Goal: Transaction & Acquisition: Purchase product/service

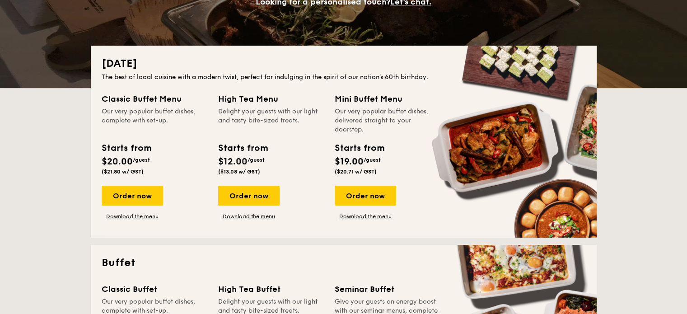
scroll to position [181, 0]
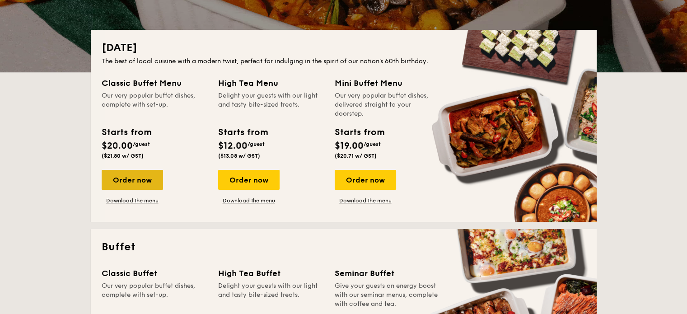
click at [146, 178] on div "Order now" at bounding box center [132, 180] width 61 height 20
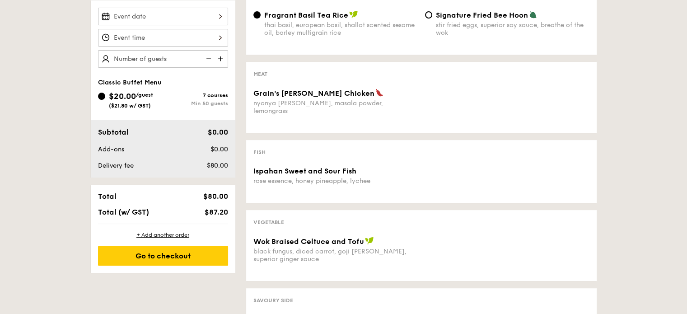
scroll to position [226, 0]
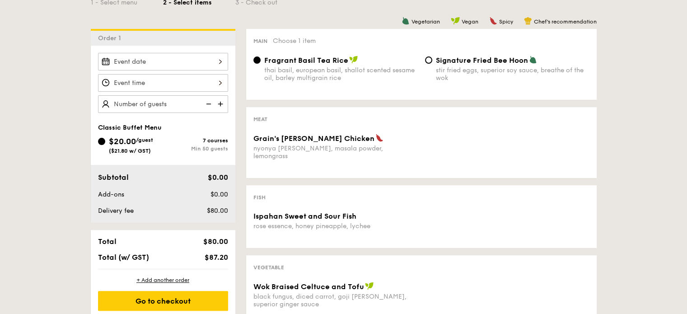
click at [152, 60] on div at bounding box center [163, 62] width 130 height 18
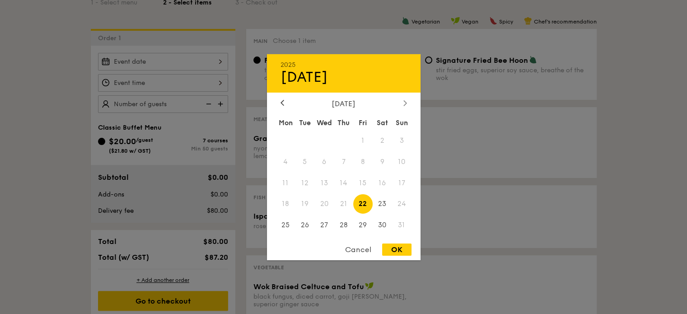
click at [401, 106] on div at bounding box center [405, 103] width 8 height 9
drag, startPoint x: 142, startPoint y: 107, endPoint x: 123, endPoint y: 83, distance: 30.3
click at [139, 103] on div at bounding box center [343, 157] width 687 height 314
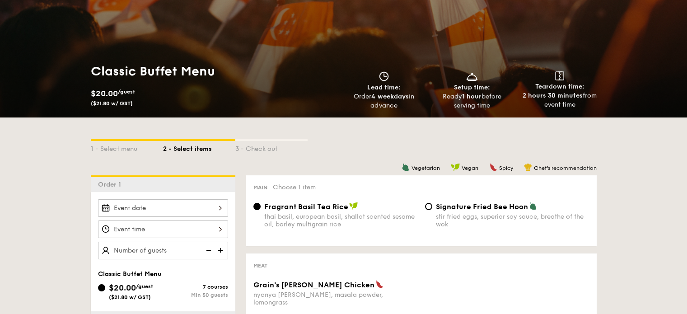
scroll to position [0, 0]
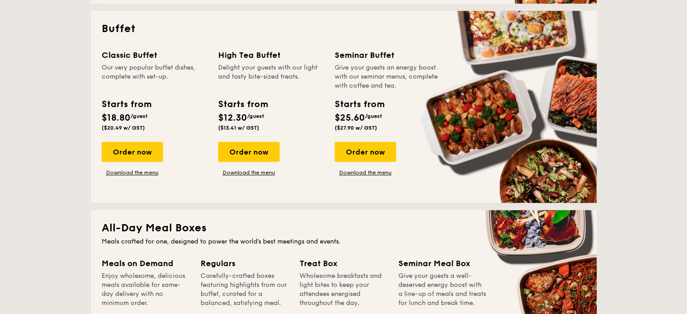
scroll to position [406, 0]
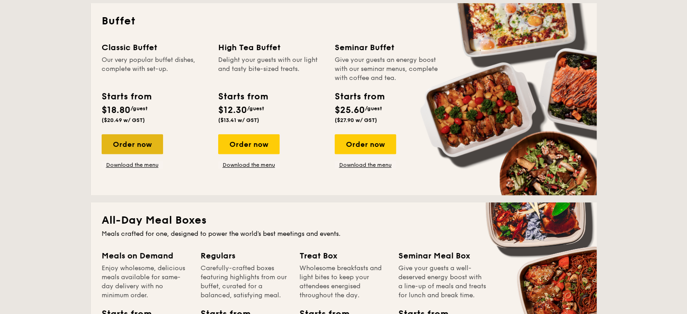
click at [157, 144] on div "Order now" at bounding box center [132, 144] width 61 height 20
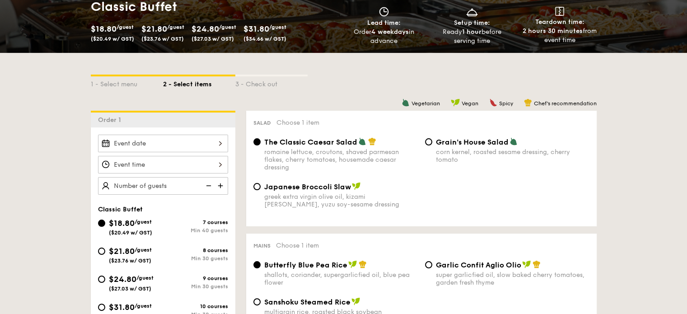
scroll to position [226, 0]
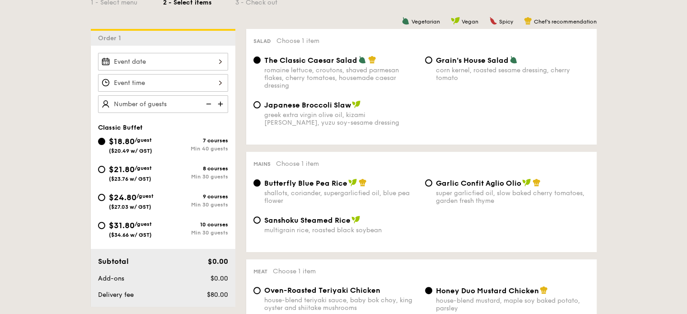
click at [158, 63] on div at bounding box center [163, 62] width 130 height 18
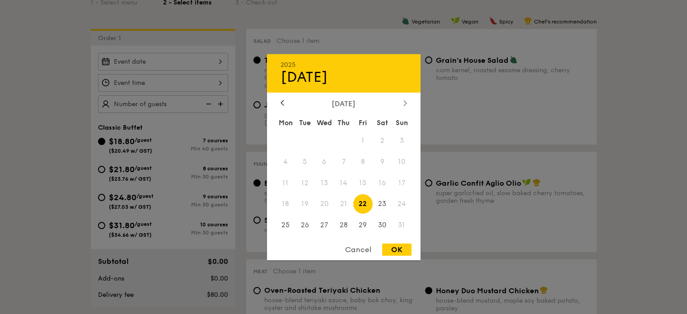
click at [403, 102] on icon at bounding box center [405, 103] width 4 height 6
click at [379, 140] on span "6" at bounding box center [382, 140] width 19 height 19
click at [396, 251] on div "OK" at bounding box center [396, 249] width 29 height 12
type input "[DATE]"
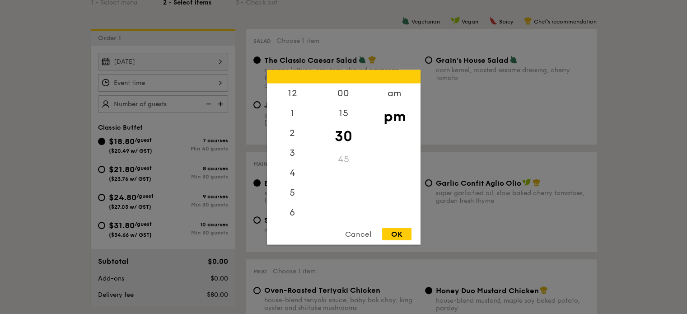
click at [149, 84] on div "12 1 2 3 4 5 6 7 8 9 10 11 00 15 30 45 am pm Cancel OK" at bounding box center [163, 83] width 130 height 18
click at [289, 132] on div "4" at bounding box center [292, 136] width 51 height 26
click at [340, 160] on div "45" at bounding box center [343, 162] width 51 height 26
click at [402, 232] on div "OK" at bounding box center [396, 234] width 29 height 12
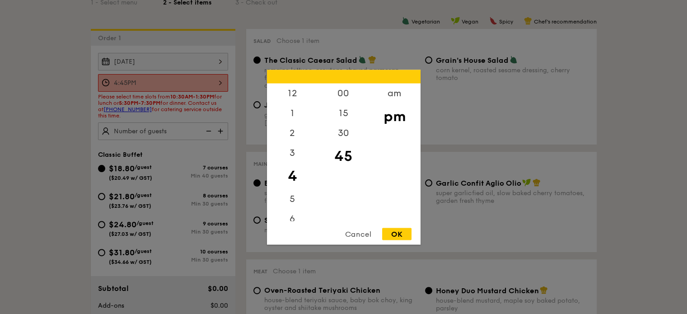
click at [224, 79] on div "4:45PM 12 1 2 3 4 5 6 7 8 9 10 11 00 15 30 45 am pm Cancel OK" at bounding box center [163, 83] width 130 height 18
click at [220, 79] on div at bounding box center [343, 157] width 687 height 314
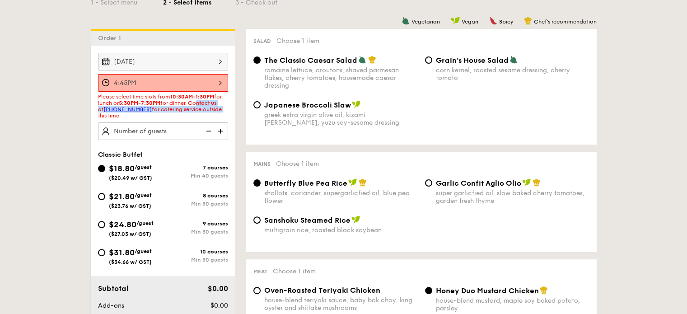
drag, startPoint x: 196, startPoint y: 103, endPoint x: 217, endPoint y: 110, distance: 21.7
click at [216, 111] on span "Please select time slots from 10:30AM-1:30PM for lunch or 5:30PM-7:30PM for din…" at bounding box center [160, 105] width 124 height 25
click at [218, 108] on div "Please select time slots from 10:30AM-1:30PM for lunch or 5:30PM-7:30PM for din…" at bounding box center [163, 105] width 130 height 25
click at [217, 107] on div "Please select time slots from 10:30AM-1:30PM for lunch or 5:30PM-7:30PM for din…" at bounding box center [163, 105] width 130 height 25
click at [182, 105] on span "Please select time slots from 10:30AM-1:30PM for lunch or 5:30PM-7:30PM for din…" at bounding box center [160, 105] width 124 height 25
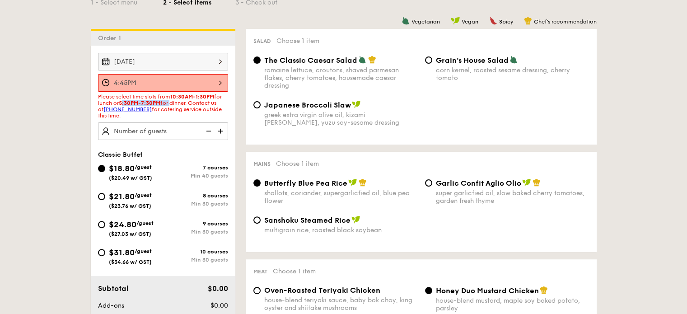
drag, startPoint x: 123, startPoint y: 102, endPoint x: 170, endPoint y: 101, distance: 47.0
click at [170, 101] on span "Please select time slots from 10:30AM-1:30PM for lunch or 5:30PM-7:30PM for din…" at bounding box center [160, 105] width 124 height 25
click at [160, 102] on strong "5:30PM-7:30PM" at bounding box center [140, 103] width 42 height 6
drag, startPoint x: 161, startPoint y: 102, endPoint x: 124, endPoint y: 98, distance: 36.8
click at [124, 98] on span "Please select time slots from 10:30AM-1:30PM for lunch or 5:30PM-7:30PM for din…" at bounding box center [160, 105] width 124 height 25
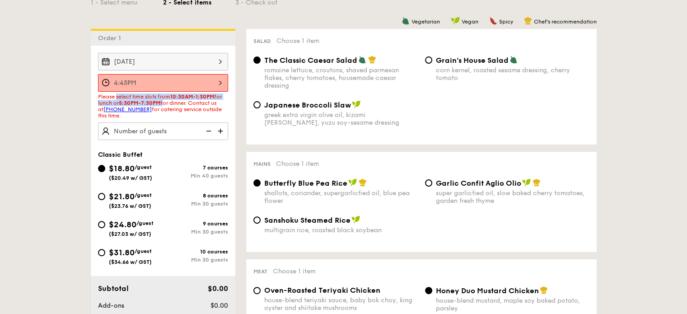
click at [134, 101] on strong "5:30PM-7:30PM" at bounding box center [140, 103] width 42 height 6
click at [199, 83] on div "4:45PM" at bounding box center [163, 83] width 130 height 18
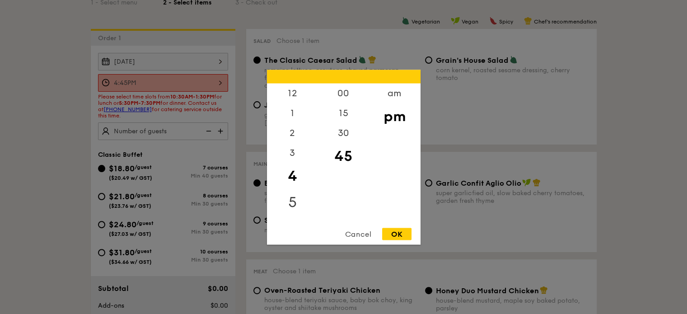
click at [295, 201] on div "5" at bounding box center [292, 202] width 51 height 26
click at [341, 129] on div "30" at bounding box center [343, 136] width 51 height 26
click at [399, 230] on div "OK" at bounding box center [396, 234] width 29 height 12
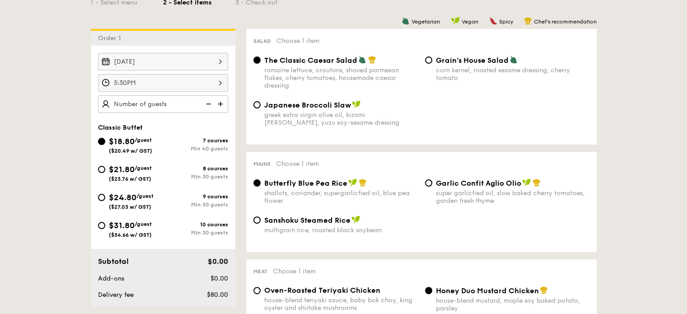
click at [159, 88] on div "5:30PM" at bounding box center [163, 83] width 130 height 18
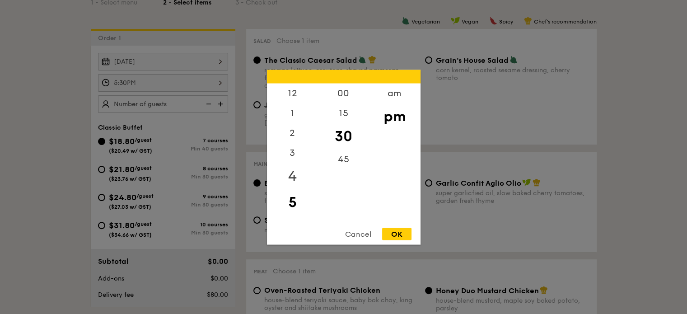
click at [295, 179] on div "4" at bounding box center [292, 176] width 51 height 26
click at [341, 161] on div "45" at bounding box center [343, 162] width 51 height 26
click at [391, 232] on div "OK" at bounding box center [396, 234] width 29 height 12
type input "4:45PM"
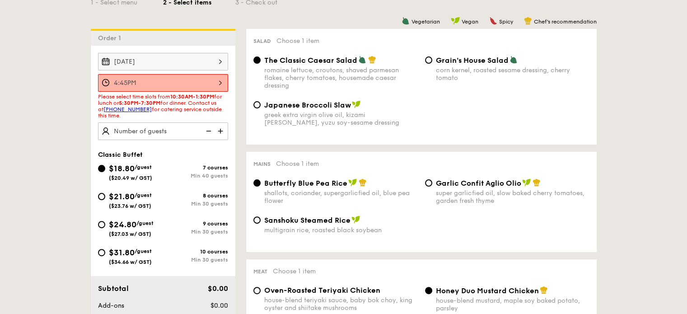
click at [228, 131] on div "[DATE] 4:45PM Please select time slots from 10:30AM-1:30PM for lunch or 5:30PM-…" at bounding box center [163, 96] width 145 height 87
click at [103, 196] on input "$21.80 /guest ($23.76 w/ GST) 8 courses Min 30 guests" at bounding box center [101, 196] width 7 height 7
radio input "true"
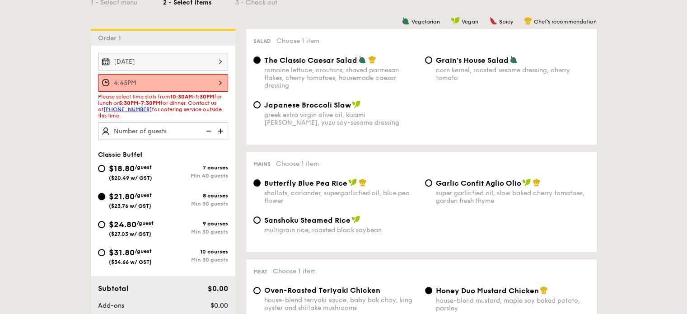
radio input "true"
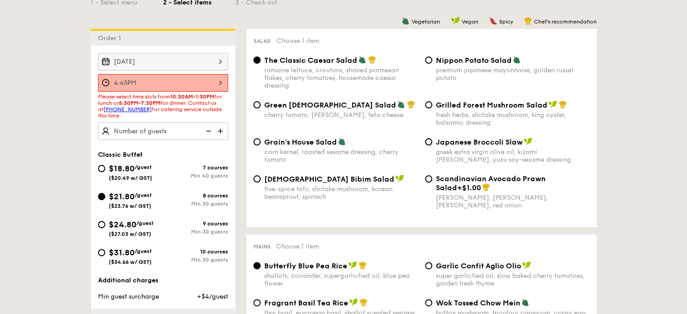
click at [219, 132] on img at bounding box center [222, 130] width 14 height 17
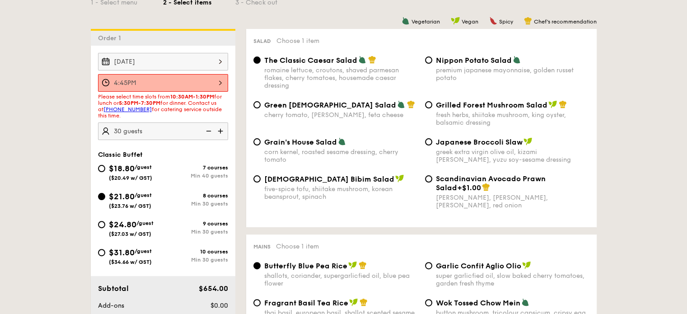
click at [219, 132] on img at bounding box center [222, 130] width 14 height 17
click at [223, 131] on img at bounding box center [222, 130] width 14 height 17
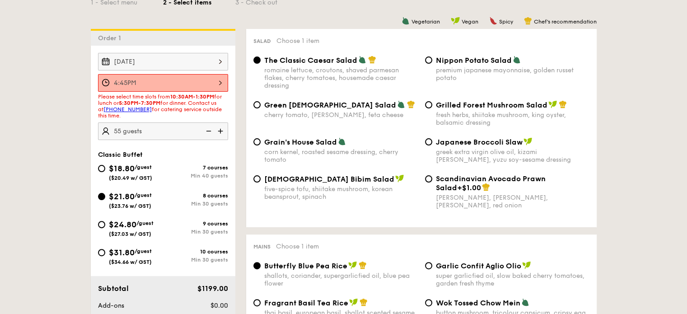
click at [222, 132] on img at bounding box center [222, 130] width 14 height 17
type input "60 guests"
drag, startPoint x: 203, startPoint y: 285, endPoint x: 241, endPoint y: 284, distance: 37.9
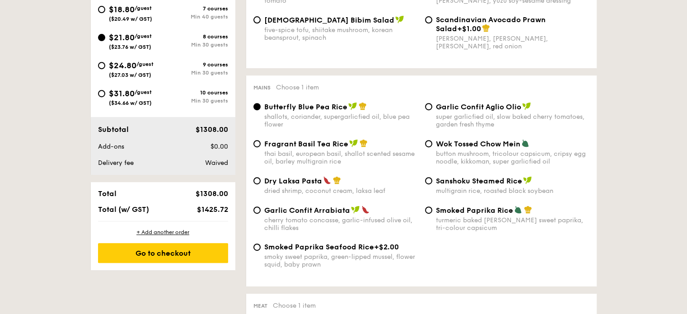
scroll to position [406, 0]
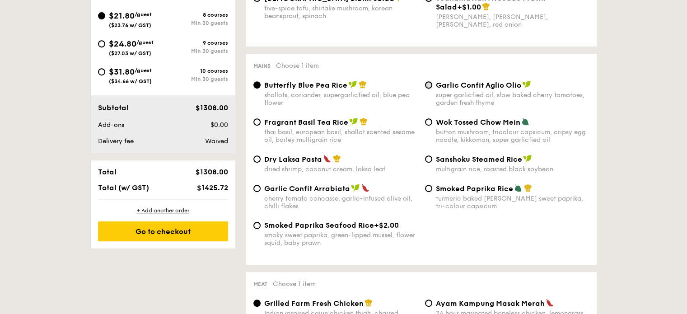
click at [429, 86] on input "Garlic Confit Aglio Olio super garlicfied oil, slow baked cherry tomatoes, gard…" at bounding box center [428, 84] width 7 height 7
radio input "true"
click at [454, 126] on span "Wok Tossed Chow Mein" at bounding box center [478, 122] width 84 height 9
click at [432, 126] on input "Wok Tossed Chow Mein button mushroom, tricolour capsicum, cripsy egg noodle, ki…" at bounding box center [428, 121] width 7 height 7
radio input "true"
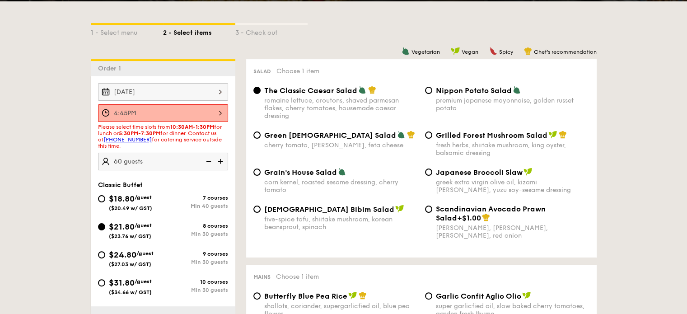
scroll to position [181, 0]
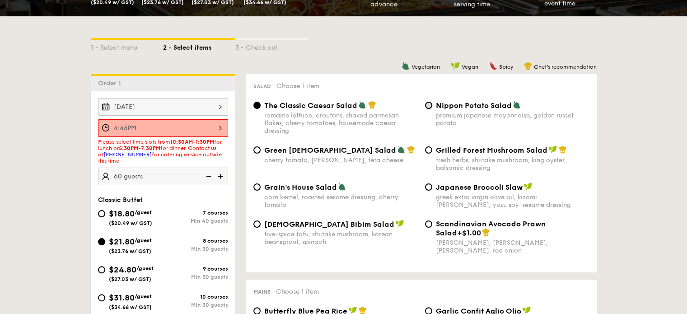
click at [430, 106] on input "Nippon Potato Salad premium japanese mayonnaise, golden russet potato" at bounding box center [428, 105] width 7 height 7
radio input "true"
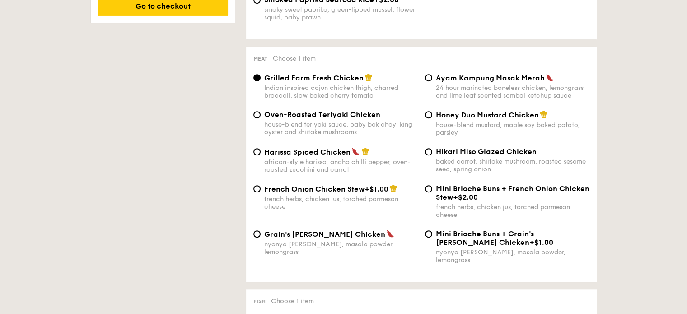
scroll to position [632, 0]
click at [257, 118] on input "Oven-Roasted Teriyaki Chicken house-blend teriyaki sauce, baby bok choy, king o…" at bounding box center [256, 114] width 7 height 7
radio input "true"
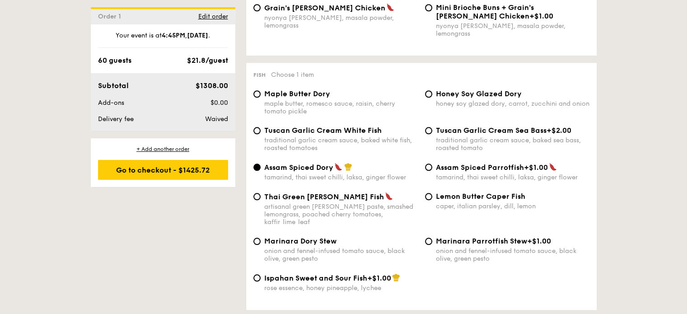
scroll to position [903, 0]
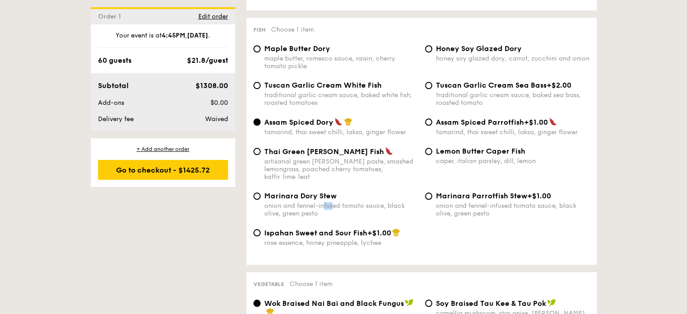
drag, startPoint x: 322, startPoint y: 196, endPoint x: 332, endPoint y: 204, distance: 12.6
click at [332, 204] on div "onion and fennel-infused tomato sauce, black olive, green pesto" at bounding box center [341, 209] width 154 height 15
click at [333, 204] on div "onion and fennel-infused tomato sauce, black olive, green pesto" at bounding box center [341, 209] width 154 height 15
click at [261, 200] on input "Marinara Dory Stew onion and fennel-infused tomato sauce, black olive, green pe…" at bounding box center [256, 195] width 7 height 7
radio input "true"
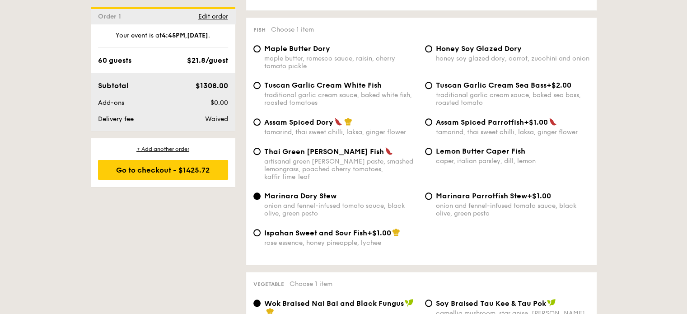
click at [361, 204] on div "onion and fennel-infused tomato sauce, black olive, green pesto" at bounding box center [341, 209] width 154 height 15
click at [261, 200] on input "Marinara Dory Stew onion and fennel-infused tomato sauce, black olive, green pe…" at bounding box center [256, 195] width 7 height 7
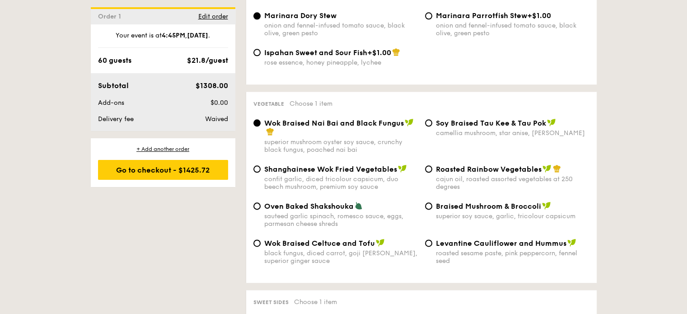
scroll to position [1084, 0]
drag, startPoint x: 258, startPoint y: 186, endPoint x: 168, endPoint y: 206, distance: 93.1
click at [165, 206] on div "1 - Select menu 2 - Select items 3 - Check out Order 1 [DATE] 4:45PM Please sel…" at bounding box center [344, 127] width 520 height 2028
click at [427, 165] on input "Roasted Rainbow Vegetables cajun oil, roasted assorted vegetables at 250 degrees" at bounding box center [428, 168] width 7 height 7
radio input "true"
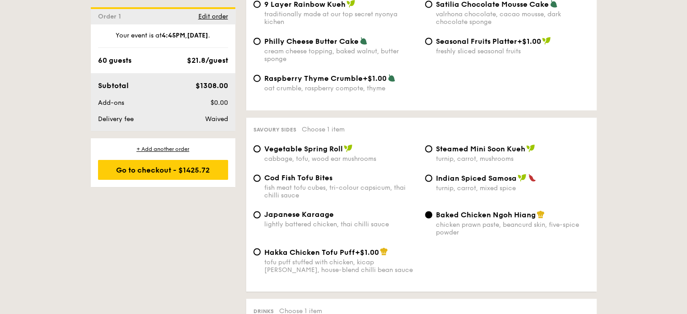
scroll to position [1490, 0]
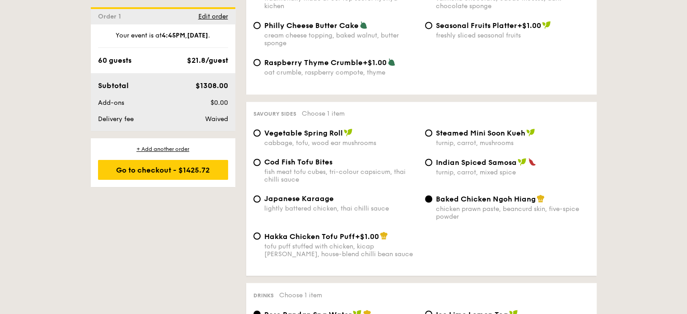
click at [300, 197] on span "Japanese Karaage" at bounding box center [299, 198] width 70 height 9
click at [261, 197] on input "Japanese Karaage lightly battered chicken, thai chilli sauce" at bounding box center [256, 198] width 7 height 7
radio input "true"
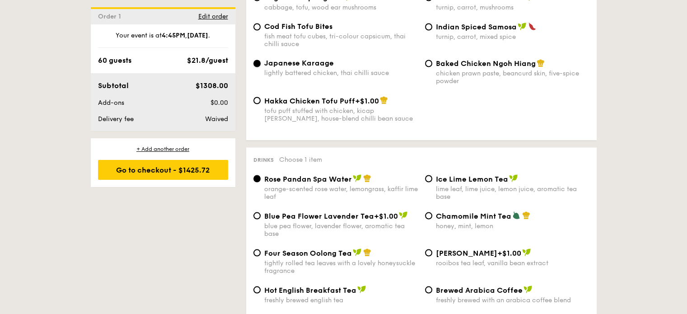
scroll to position [1671, 0]
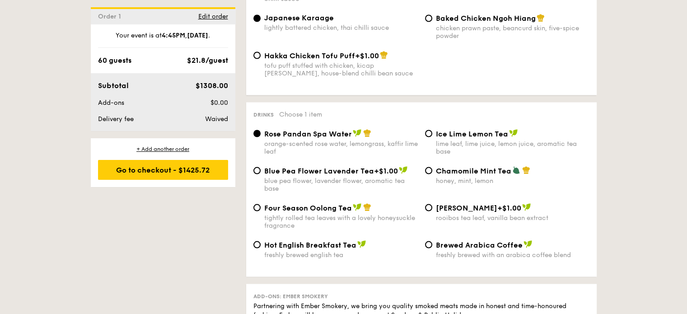
click at [305, 212] on span "Four Season Oolong Tea" at bounding box center [308, 207] width 88 height 9
click at [261, 211] on input "Four Season Oolong Tea tightly rolled tea leaves with a lovely honeysuckle frag…" at bounding box center [256, 207] width 7 height 7
radio input "true"
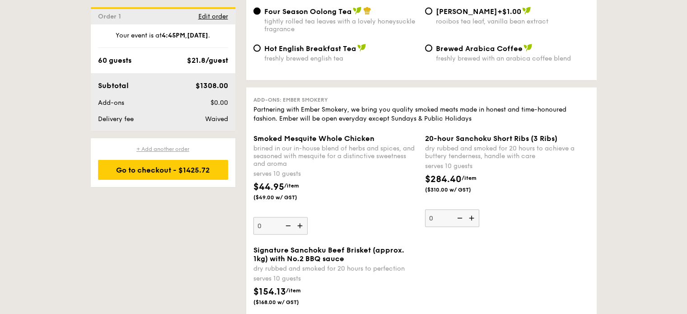
scroll to position [1851, 0]
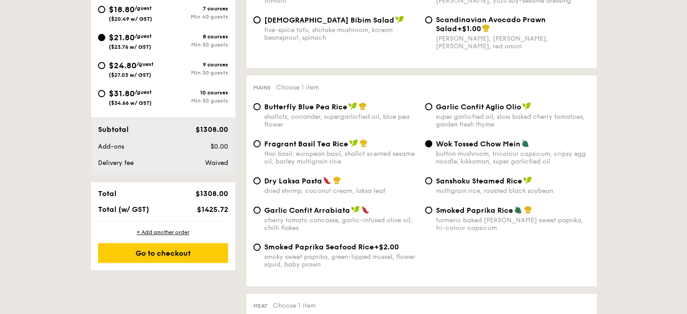
scroll to position [452, 0]
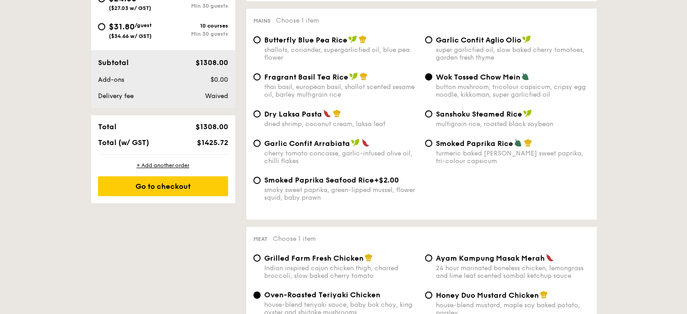
click at [157, 185] on div "Go to checkout" at bounding box center [163, 186] width 130 height 20
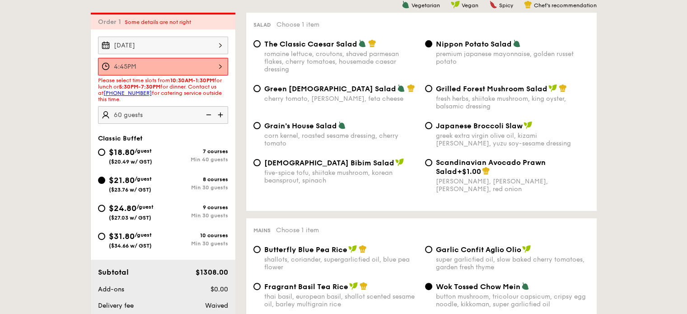
scroll to position [241, 0]
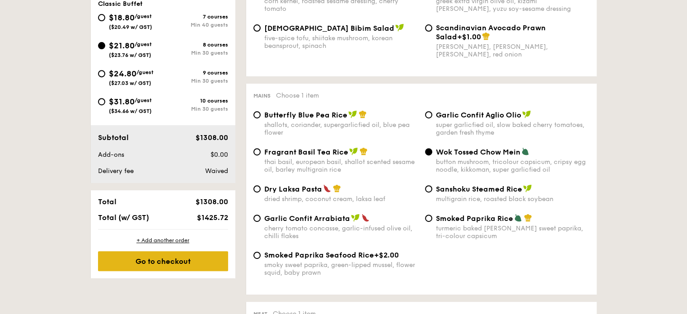
click at [171, 254] on div "Go to checkout" at bounding box center [163, 261] width 130 height 20
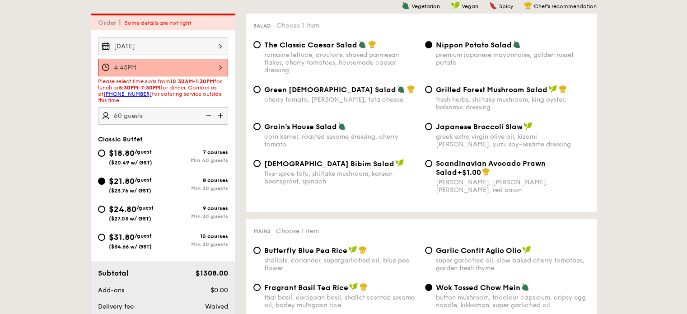
click at [166, 66] on div "4:45PM" at bounding box center [163, 68] width 130 height 18
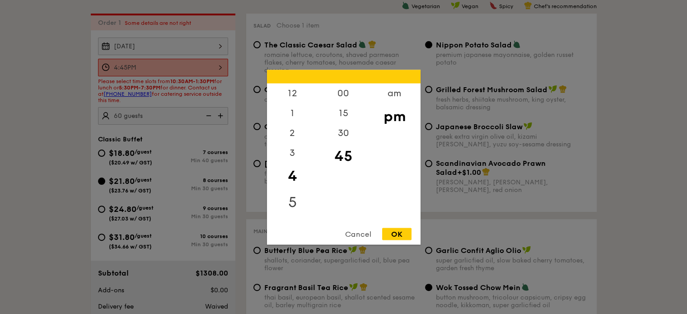
click at [296, 192] on div "5" at bounding box center [292, 202] width 51 height 26
click at [344, 134] on div "30" at bounding box center [343, 136] width 51 height 26
click at [396, 233] on div "OK" at bounding box center [396, 234] width 29 height 12
type input "5:30PM"
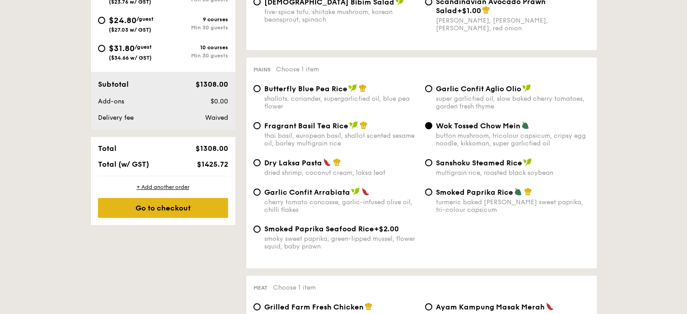
scroll to position [422, 0]
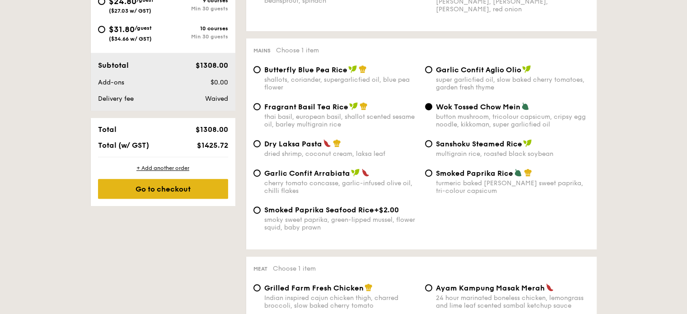
click at [154, 189] on div "Go to checkout" at bounding box center [163, 189] width 130 height 20
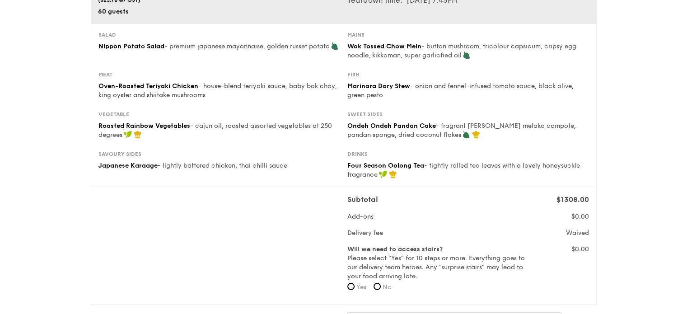
scroll to position [90, 0]
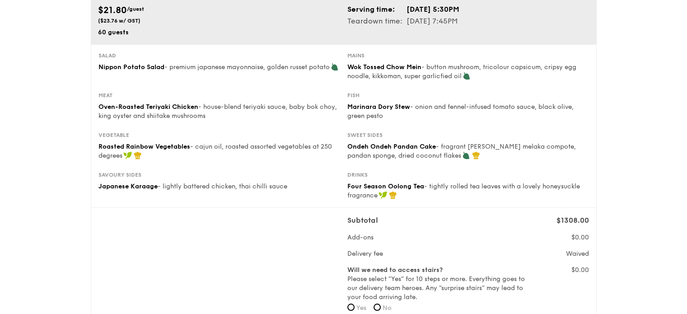
click at [372, 308] on form "Will we need to access stairs? Please select “Yes” for 10 steps or more. Everyt…" at bounding box center [436, 292] width 179 height 52
click at [383, 307] on label "No" at bounding box center [382, 307] width 18 height 9
click at [381, 307] on input "No" at bounding box center [376, 306] width 7 height 7
radio input "true"
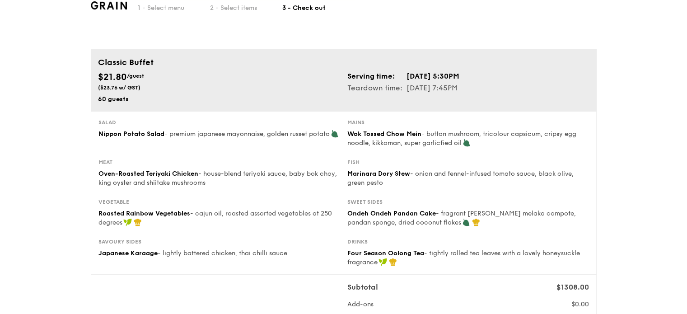
scroll to position [45, 0]
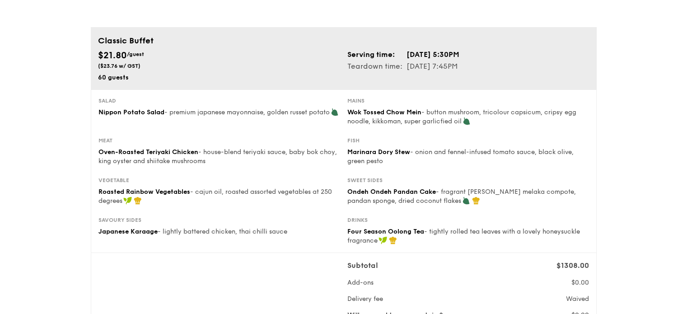
click at [285, 234] on span "- lightly battered chicken, thai chilli sauce" at bounding box center [223, 232] width 130 height 8
click at [227, 228] on span "- lightly battered chicken, thai chilli sauce" at bounding box center [223, 232] width 130 height 8
drag, startPoint x: 189, startPoint y: 227, endPoint x: 257, endPoint y: 225, distance: 68.2
click at [257, 225] on div "Savoury sides Japanese Karaage - lightly battered chicken, thai chilli sauce" at bounding box center [219, 226] width 242 height 20
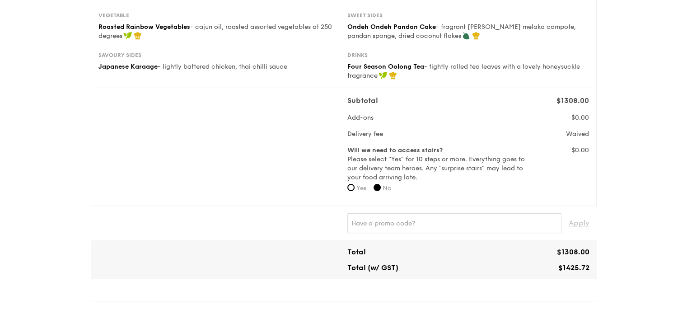
scroll to position [226, 0]
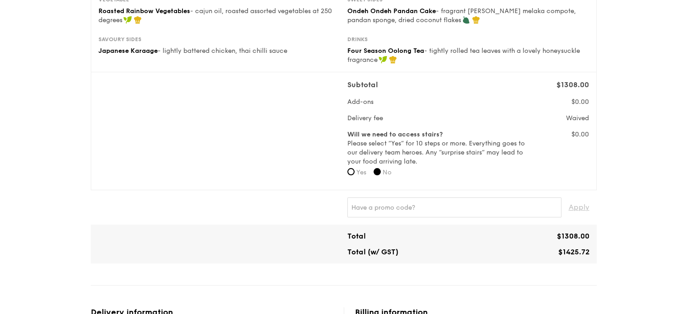
click at [569, 110] on div "Subtotal $1308.00 Add-ons $0.00 Delivery fee Waived Will we need to access stai…" at bounding box center [468, 130] width 242 height 103
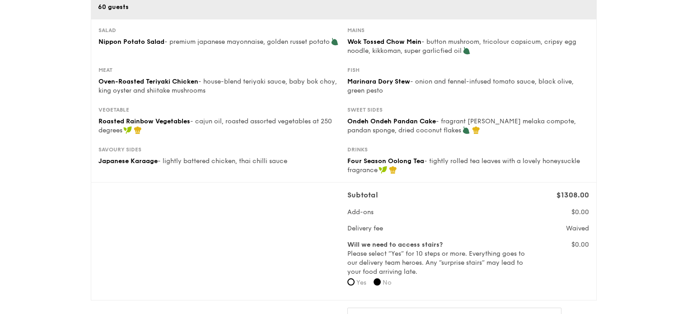
scroll to position [45, 0]
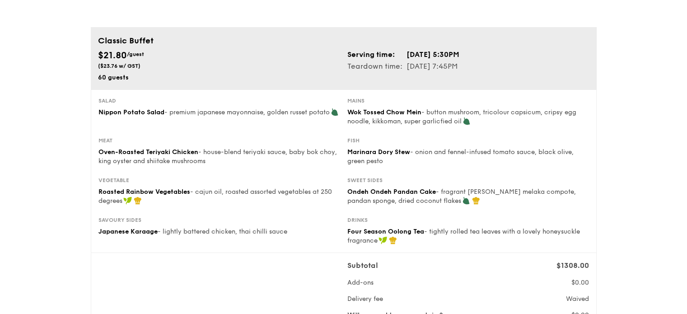
click at [226, 77] on div "60 guests" at bounding box center [219, 77] width 242 height 9
